Goal: Information Seeking & Learning: Learn about a topic

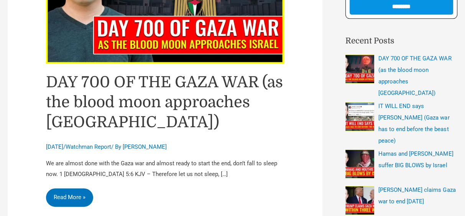
scroll to position [199, 0]
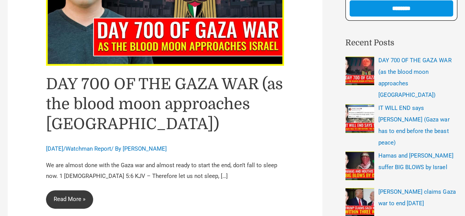
click at [68, 196] on link "DAY 700 OF THE GAZA WAR (as the blood moon approaches Israel) Read More »" at bounding box center [69, 199] width 47 height 18
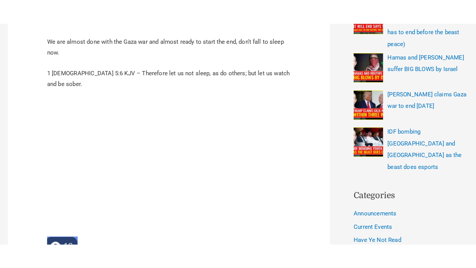
scroll to position [326, 0]
